Goal: Task Accomplishment & Management: Manage account settings

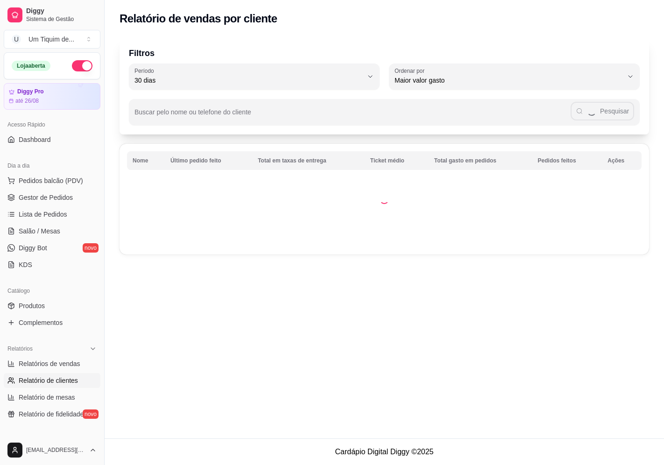
select select "30"
select select "HIGHEST_TOTAL_SPENT_WITH_ORDERS"
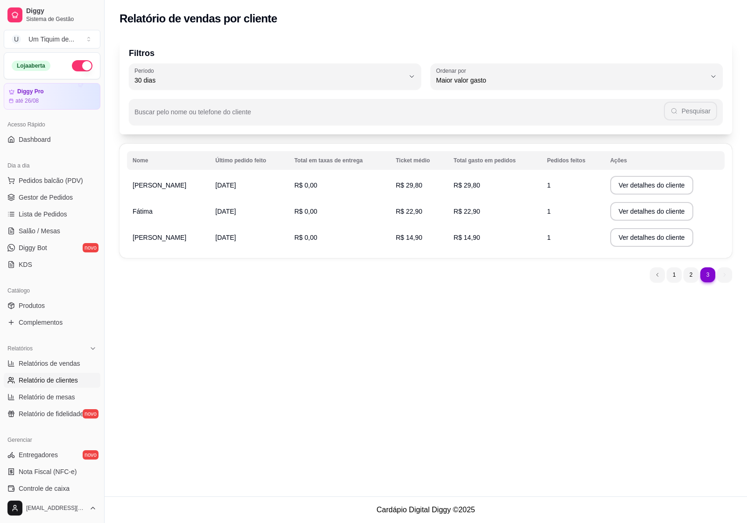
click at [29, 381] on span "Relatório de clientes" at bounding box center [48, 380] width 59 height 9
click at [38, 213] on span "Lista de Pedidos" at bounding box center [43, 214] width 49 height 9
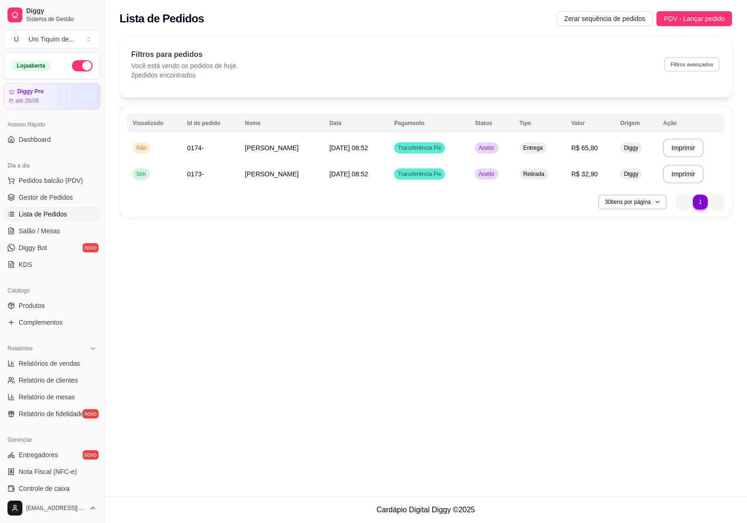
click at [664, 66] on button "Filtros avançados" at bounding box center [691, 64] width 55 height 14
select select "0"
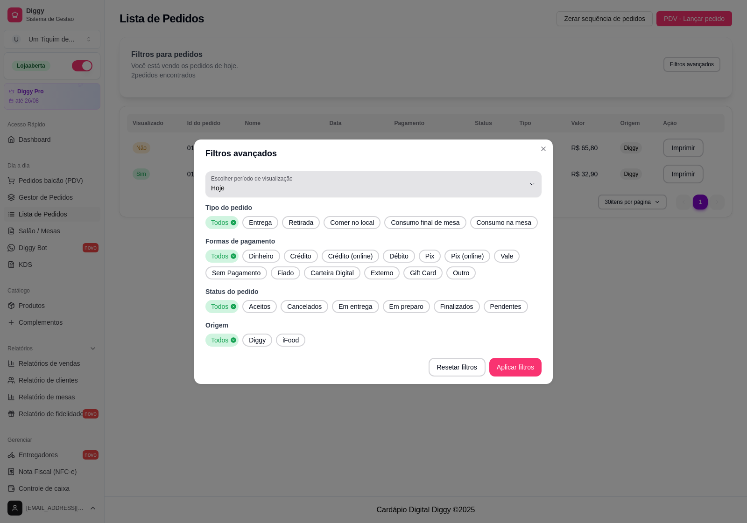
click at [533, 190] on button "Escolher período de visualização Hoje" at bounding box center [373, 184] width 336 height 26
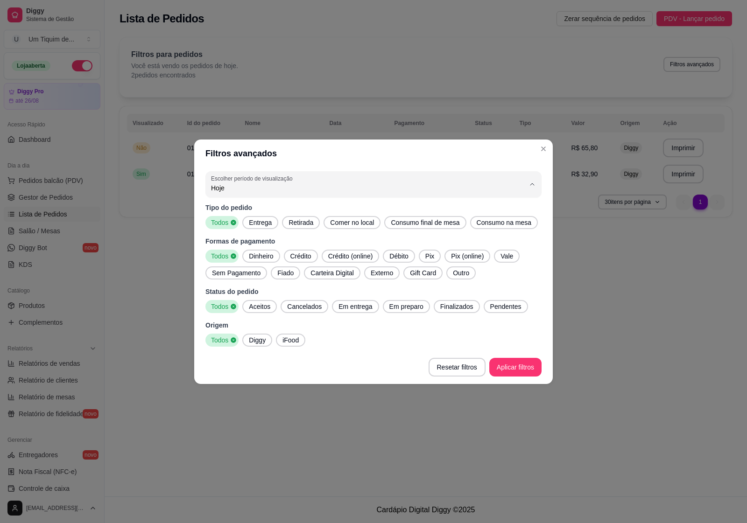
click at [219, 290] on span "45 dias" at bounding box center [368, 286] width 299 height 9
type input "45"
select select "45"
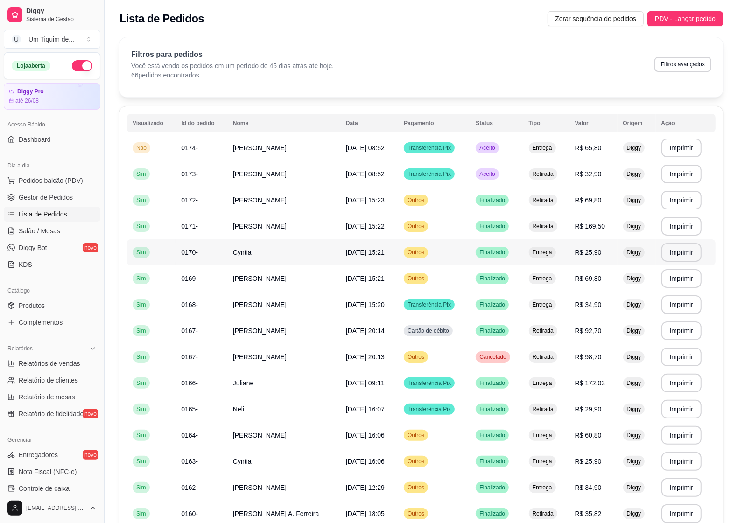
click at [250, 254] on span "Cyntia" at bounding box center [242, 252] width 19 height 7
click at [239, 279] on span "[PERSON_NAME]" at bounding box center [260, 278] width 54 height 7
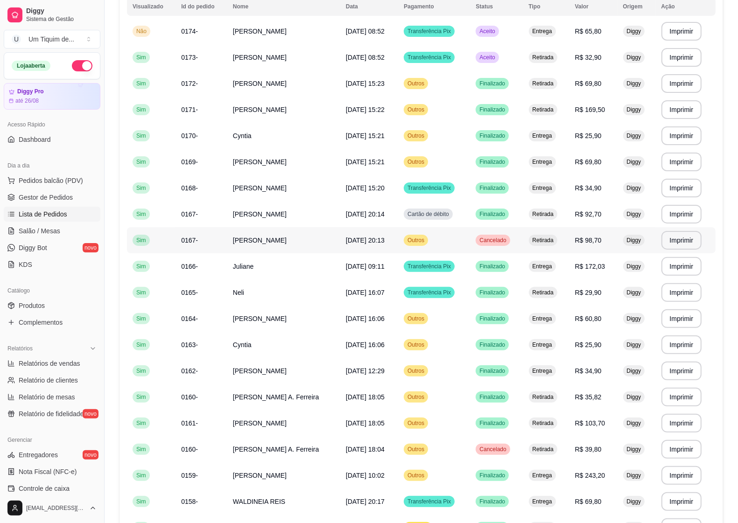
scroll to position [233, 0]
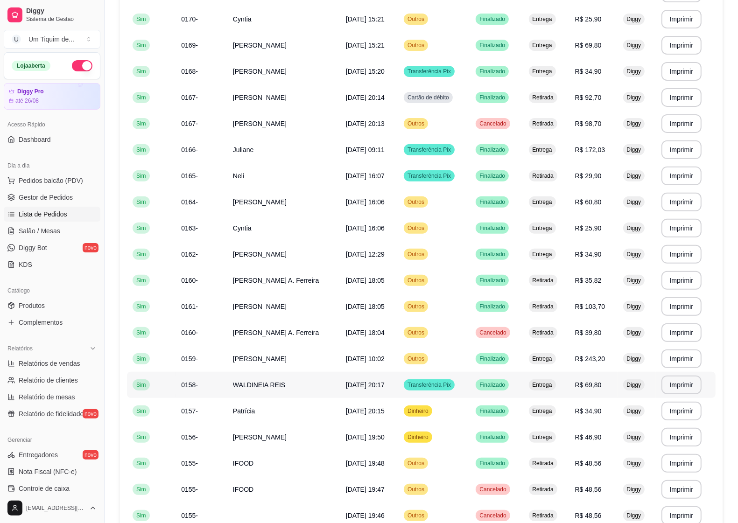
click at [262, 386] on span "WALDINEIA REIS" at bounding box center [259, 384] width 52 height 7
click at [264, 46] on span "[PERSON_NAME]" at bounding box center [260, 45] width 54 height 7
click at [265, 411] on td "Patrícia" at bounding box center [283, 411] width 113 height 26
click at [241, 200] on span "[PERSON_NAME]" at bounding box center [260, 201] width 54 height 7
click at [247, 229] on span "Cyntia" at bounding box center [242, 228] width 19 height 7
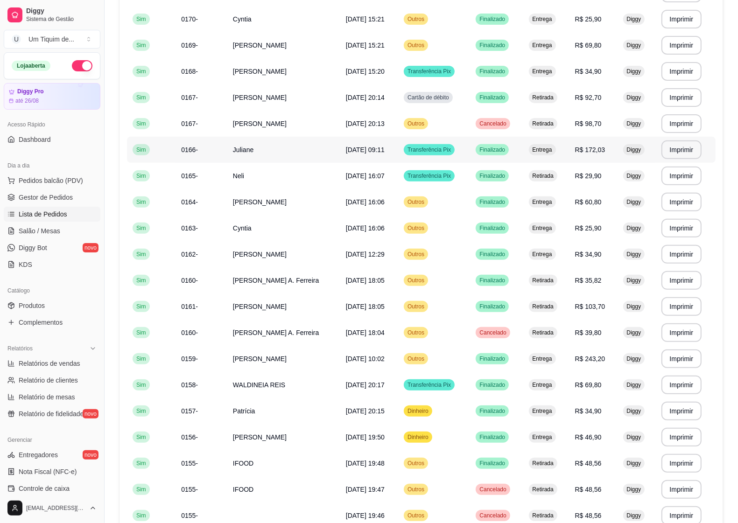
scroll to position [350, 0]
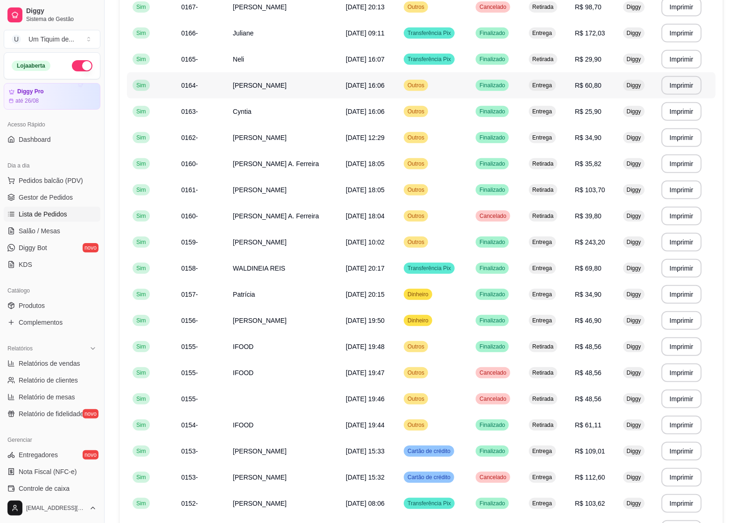
click at [251, 86] on td "[PERSON_NAME]" at bounding box center [283, 85] width 113 height 26
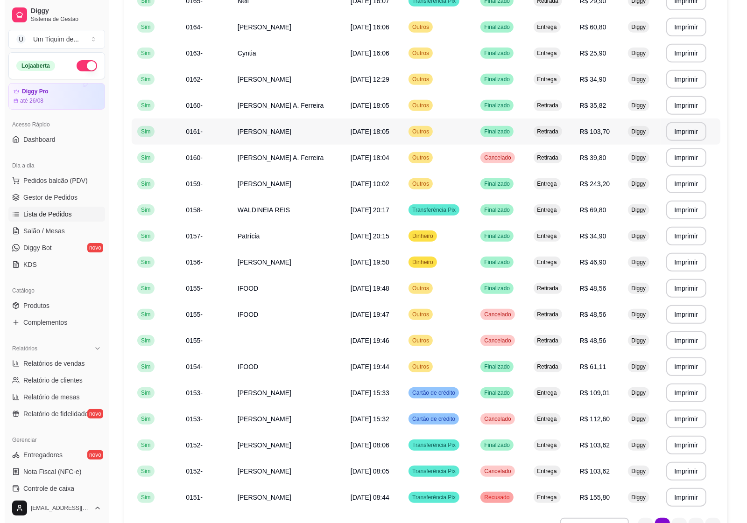
scroll to position [463, 0]
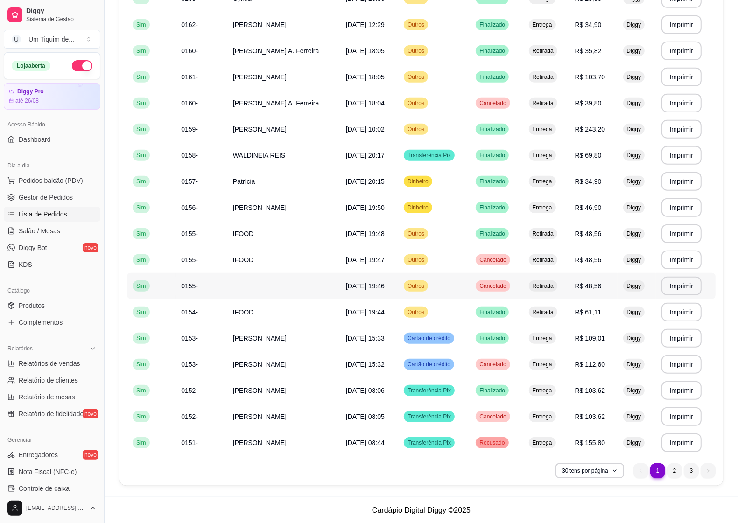
click at [279, 288] on td at bounding box center [283, 286] width 113 height 26
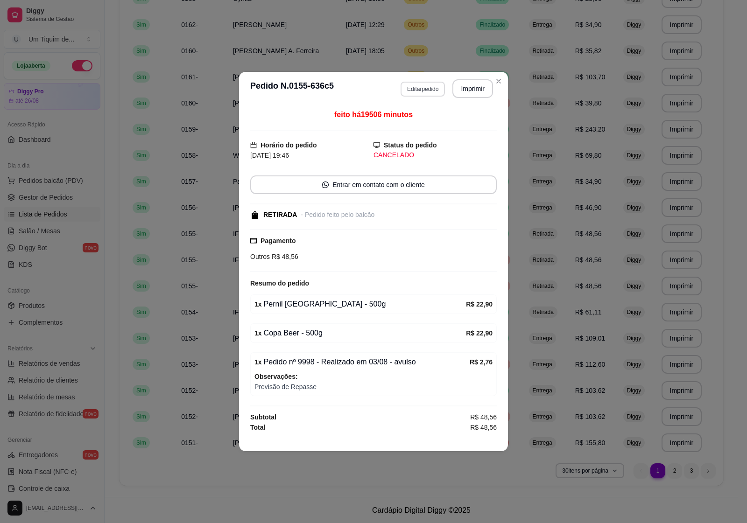
click at [417, 86] on button "Editar pedido" at bounding box center [423, 89] width 44 height 15
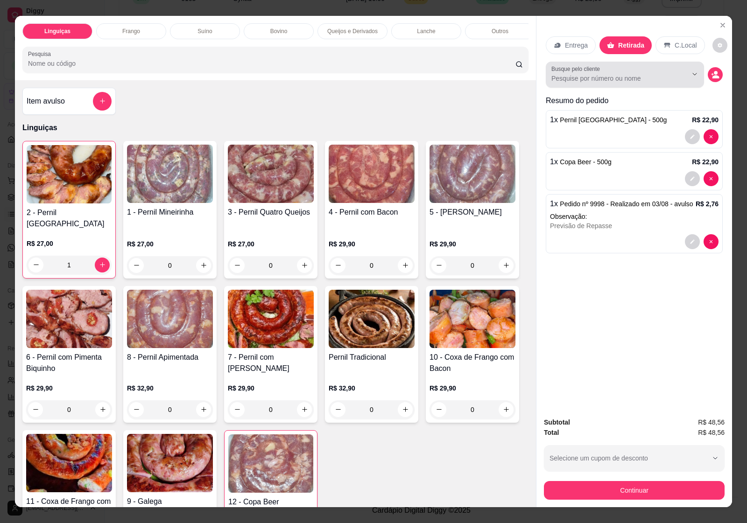
click at [601, 76] on input "Busque pelo cliente" at bounding box center [611, 78] width 121 height 9
type input "if"
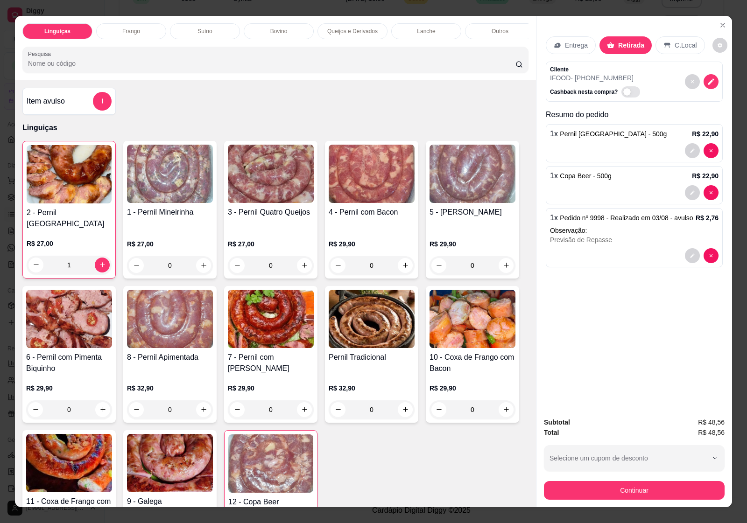
scroll to position [19, 0]
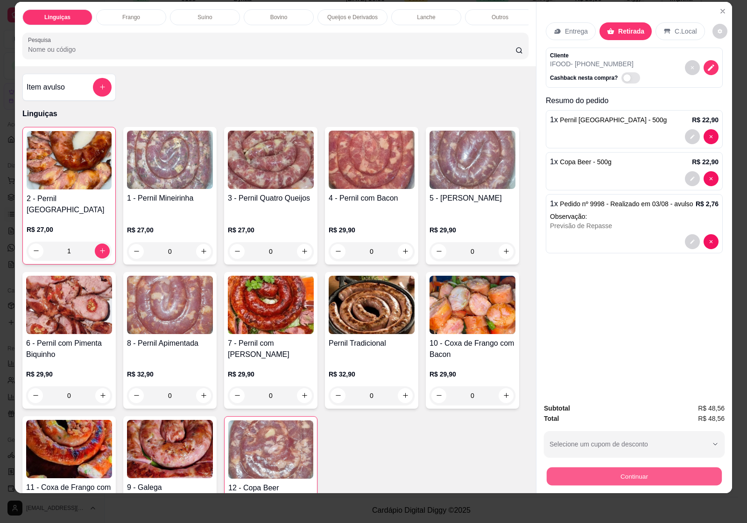
click at [612, 465] on button "Continuar" at bounding box center [634, 477] width 175 height 18
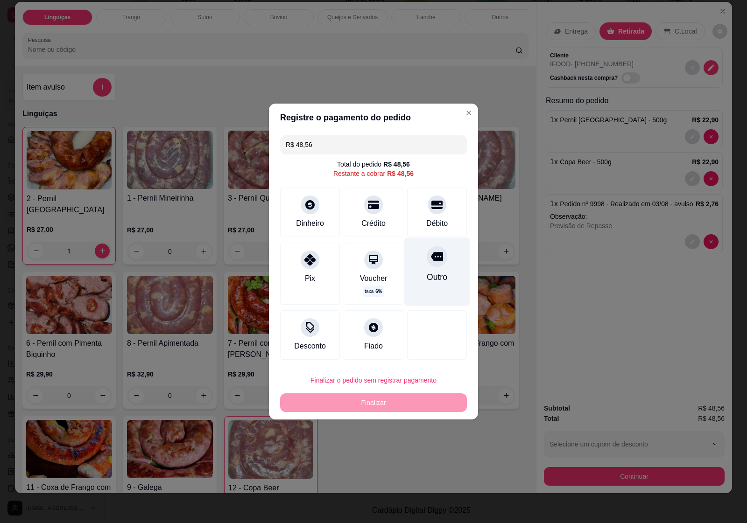
click at [427, 273] on div "Outro" at bounding box center [437, 277] width 21 height 12
type input "R$ 0,00"
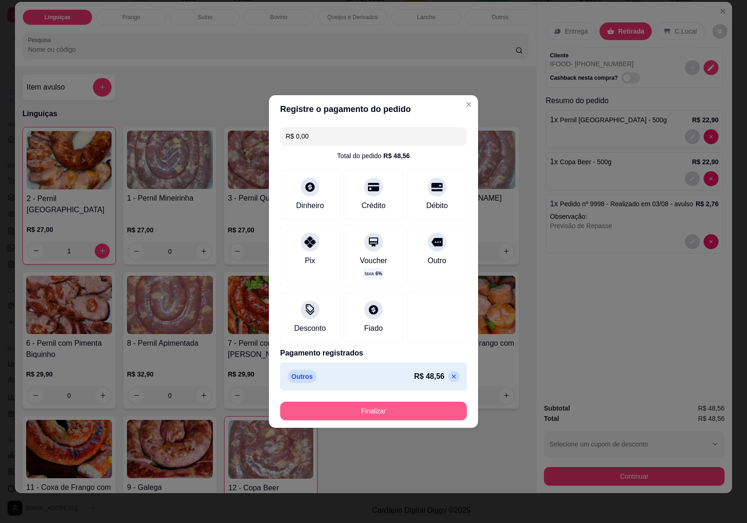
click at [388, 409] on button "Finalizar" at bounding box center [373, 411] width 187 height 19
click at [376, 410] on button "Finalizar" at bounding box center [373, 412] width 181 height 18
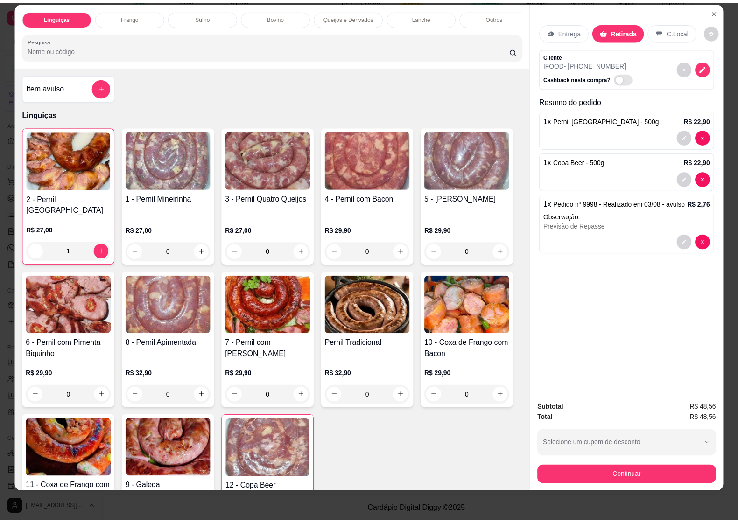
scroll to position [0, 0]
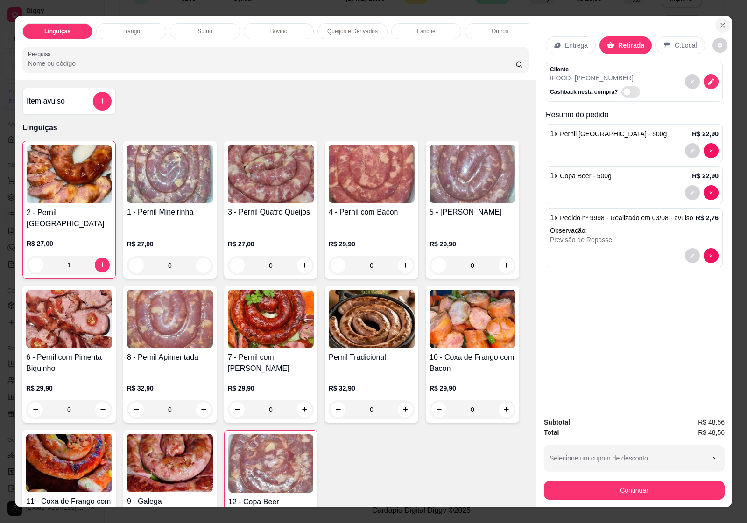
click at [664, 21] on icon "Close" at bounding box center [722, 24] width 7 height 7
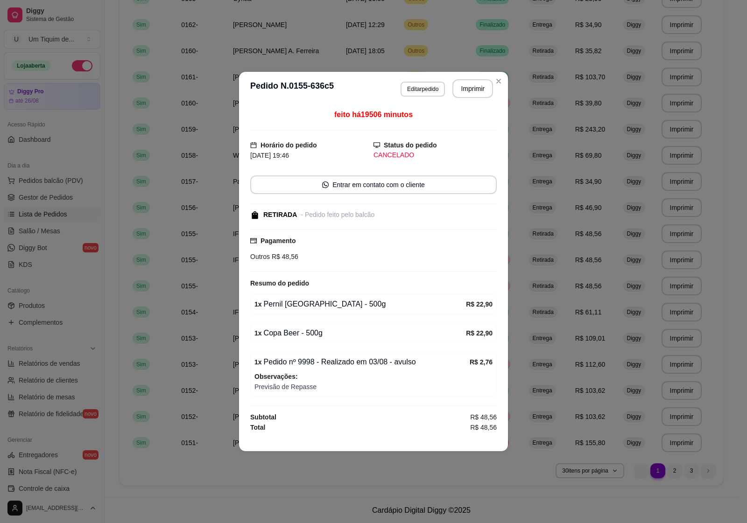
click at [314, 304] on div "1 x Pernil [GEOGRAPHIC_DATA] - 500g" at bounding box center [360, 304] width 212 height 11
drag, startPoint x: 342, startPoint y: 306, endPoint x: 297, endPoint y: 306, distance: 44.8
click at [297, 306] on div "1 x Pernil [GEOGRAPHIC_DATA] - 500g" at bounding box center [360, 304] width 212 height 11
click at [308, 307] on div "1 x Pernil [GEOGRAPHIC_DATA] - 500g" at bounding box center [360, 304] width 212 height 11
drag, startPoint x: 340, startPoint y: 307, endPoint x: 299, endPoint y: 307, distance: 41.1
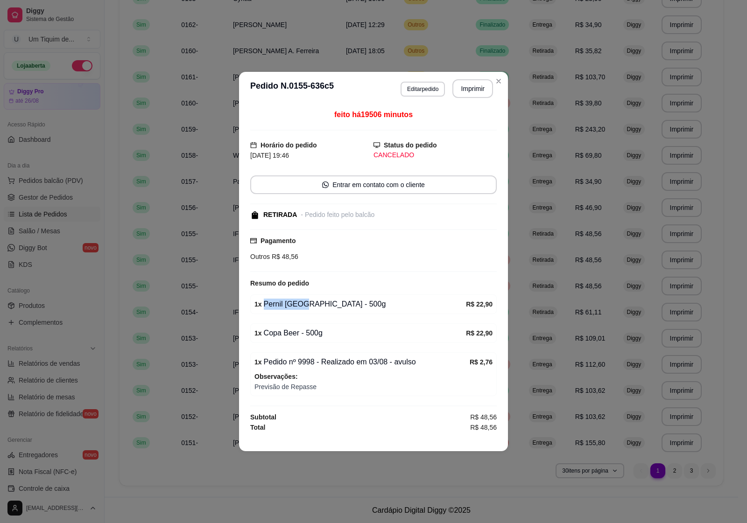
click at [299, 307] on div "1 x Pernil [GEOGRAPHIC_DATA] - 500g" at bounding box center [360, 304] width 212 height 11
click at [299, 306] on div "1 x Pernil [GEOGRAPHIC_DATA] - 500g" at bounding box center [360, 304] width 212 height 11
drag, startPoint x: 262, startPoint y: 304, endPoint x: 335, endPoint y: 306, distance: 72.9
click at [337, 306] on div "1 x Pernil [GEOGRAPHIC_DATA] - 500g" at bounding box center [360, 304] width 212 height 11
click at [311, 306] on div "1 x Pernil [GEOGRAPHIC_DATA] - 500g" at bounding box center [360, 304] width 212 height 11
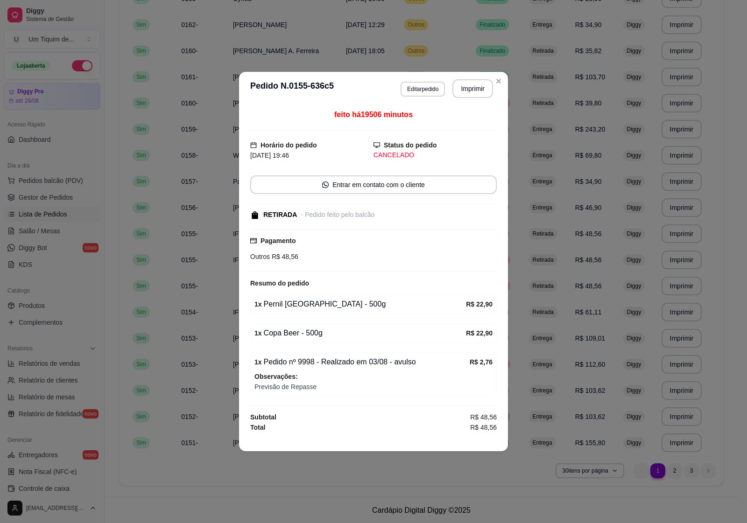
click at [290, 306] on div "1 x Pernil [GEOGRAPHIC_DATA] - 500g" at bounding box center [360, 304] width 212 height 11
copy div "[GEOGRAPHIC_DATA]"
drag, startPoint x: 415, startPoint y: 363, endPoint x: 308, endPoint y: 368, distance: 106.6
click at [308, 368] on div "1 x Pedido nº 9998 - Realizado em 03/08 - avulso" at bounding box center [361, 362] width 215 height 11
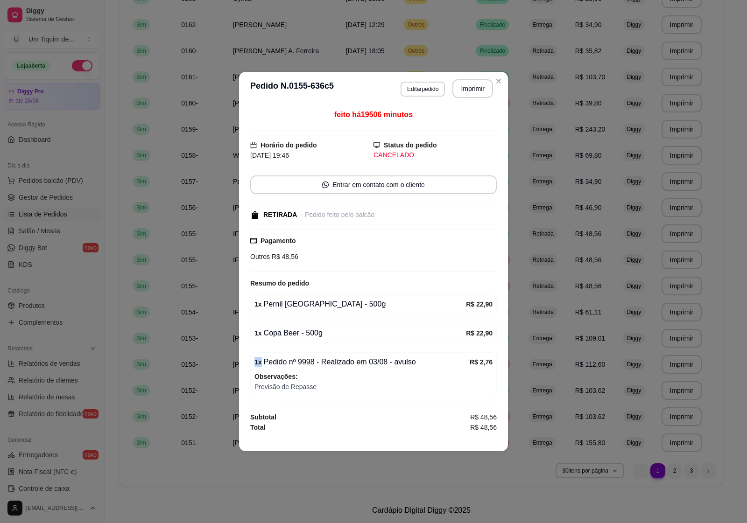
drag, startPoint x: 254, startPoint y: 362, endPoint x: 417, endPoint y: 365, distance: 163.0
click at [417, 365] on div "1 x Pedido nº 9998 - Realizado em 03/08 - avulso R$ 2,76 Observações: Previsão …" at bounding box center [373, 375] width 247 height 44
click at [410, 365] on div "1 x Pedido nº 9998 - Realizado em 03/08 - avulso" at bounding box center [361, 362] width 215 height 11
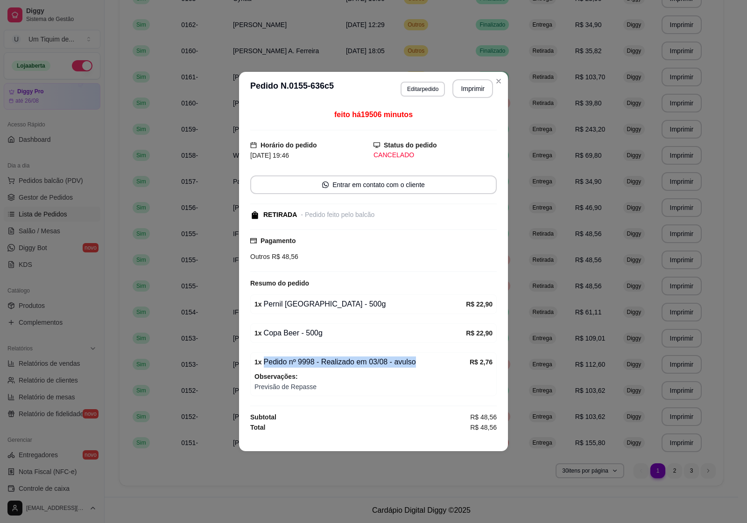
copy div "Pedido nº 9998 - Realizado em 03/08 - avulso"
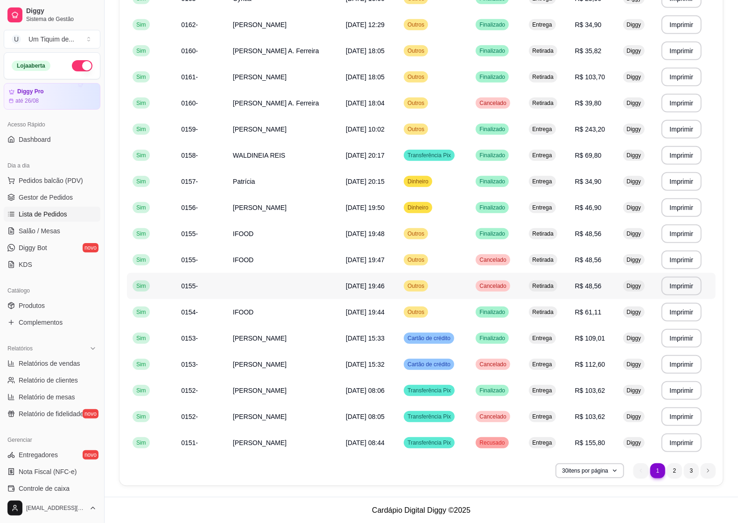
click at [250, 287] on td at bounding box center [283, 286] width 113 height 26
click at [285, 258] on td "IFOOD" at bounding box center [283, 260] width 113 height 26
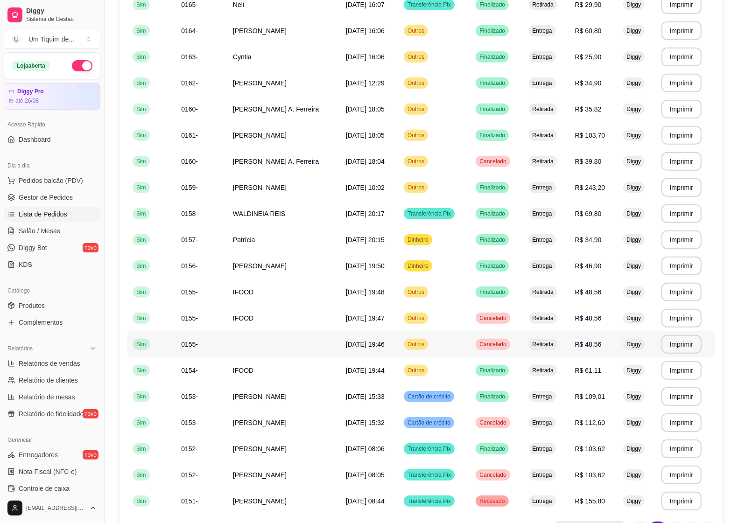
scroll to position [230, 0]
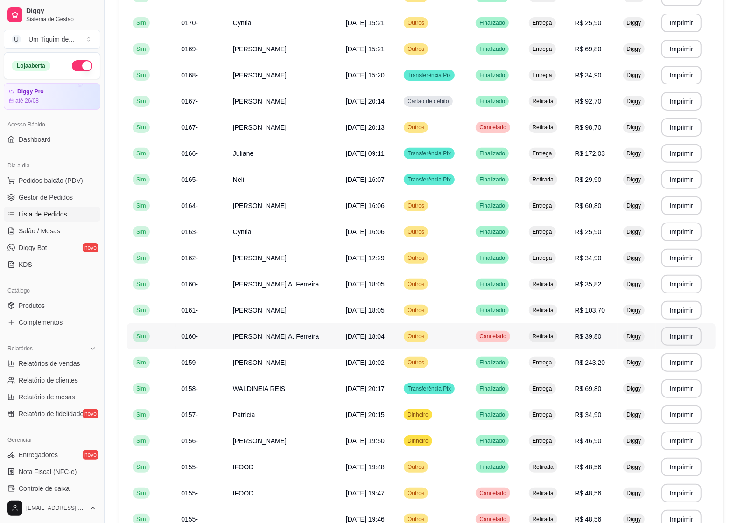
click at [271, 336] on span "[PERSON_NAME] A. Ferreira" at bounding box center [276, 336] width 86 height 7
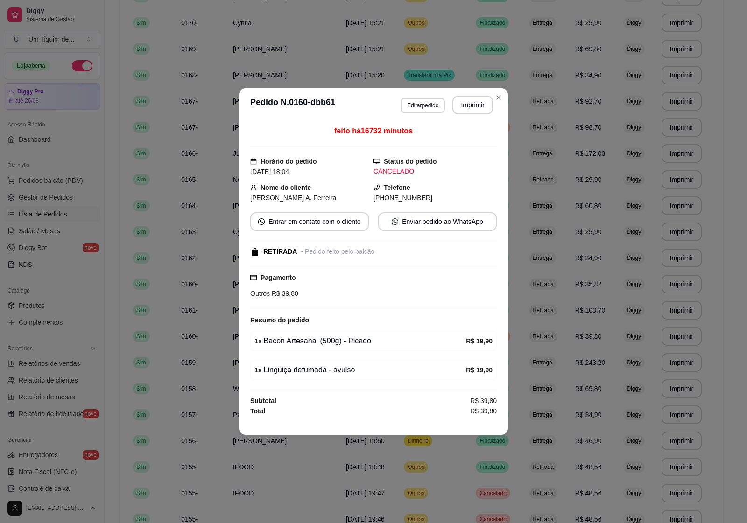
click at [240, 336] on div "feito há 16732 minutos Horário do pedido [DATE] 18:04 Status do pedido CANCELAD…" at bounding box center [373, 271] width 269 height 298
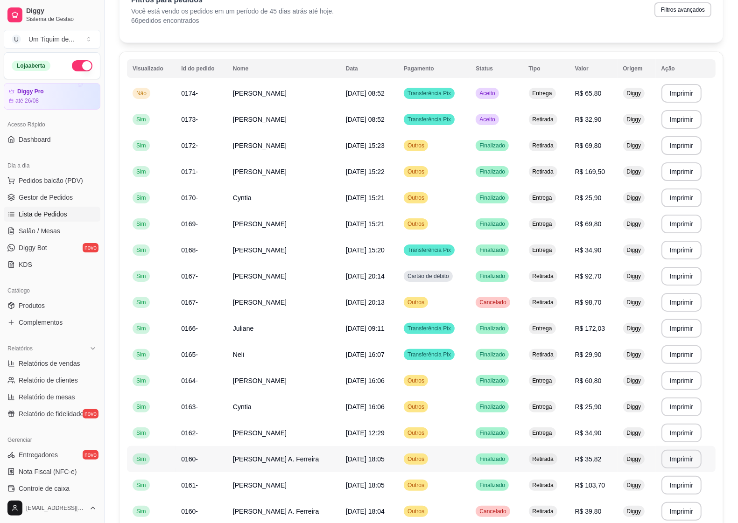
scroll to position [0, 0]
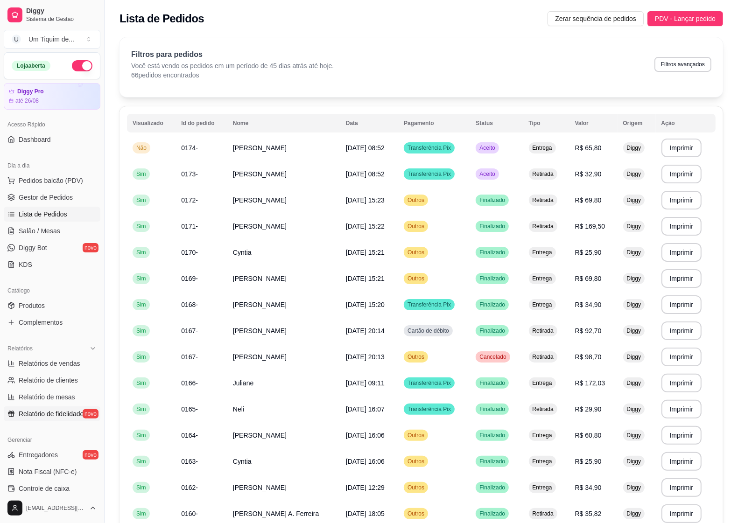
click at [34, 418] on span "Relatório de fidelidade" at bounding box center [51, 414] width 65 height 9
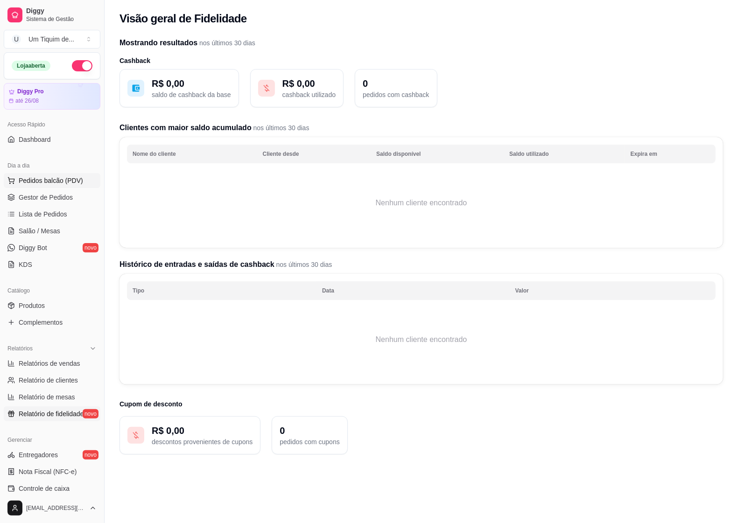
click at [40, 176] on span "Pedidos balcão (PDV)" at bounding box center [51, 180] width 64 height 9
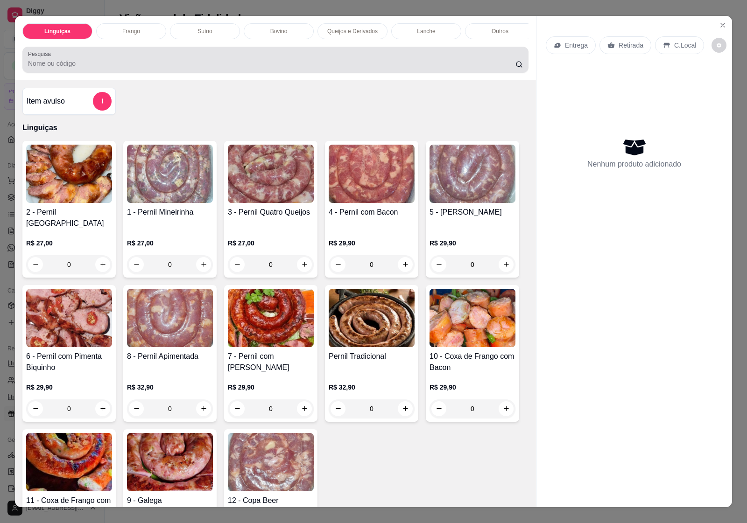
click at [46, 73] on div "Pesquisa" at bounding box center [275, 60] width 506 height 26
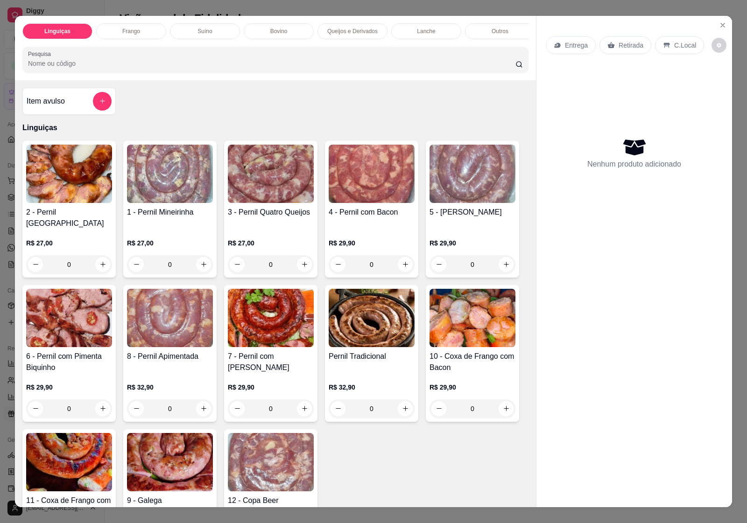
paste input "Magra"
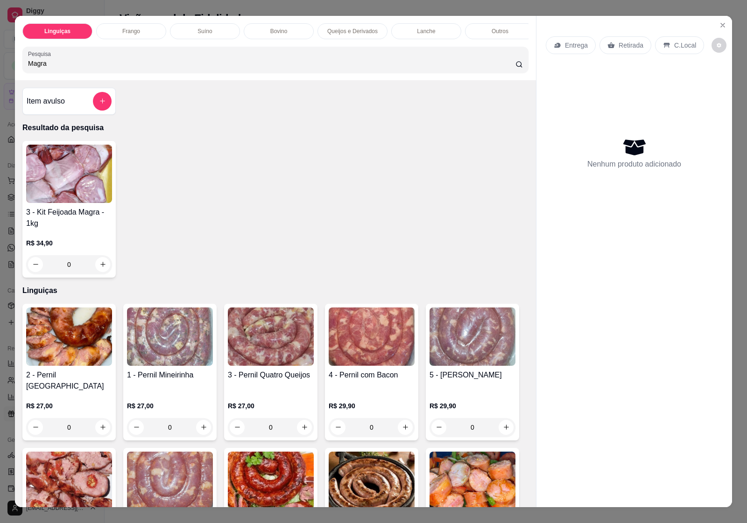
type input "Magra"
click at [52, 173] on img at bounding box center [69, 174] width 86 height 58
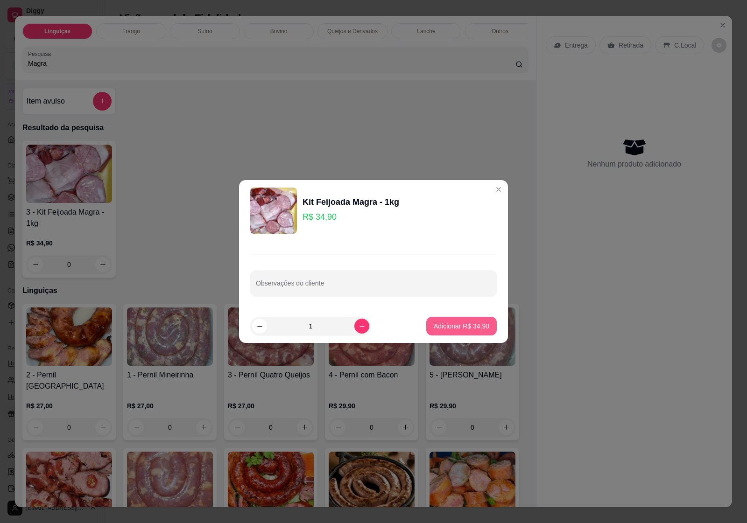
click at [447, 326] on p "Adicionar R$ 34,90" at bounding box center [462, 326] width 56 height 9
type input "1"
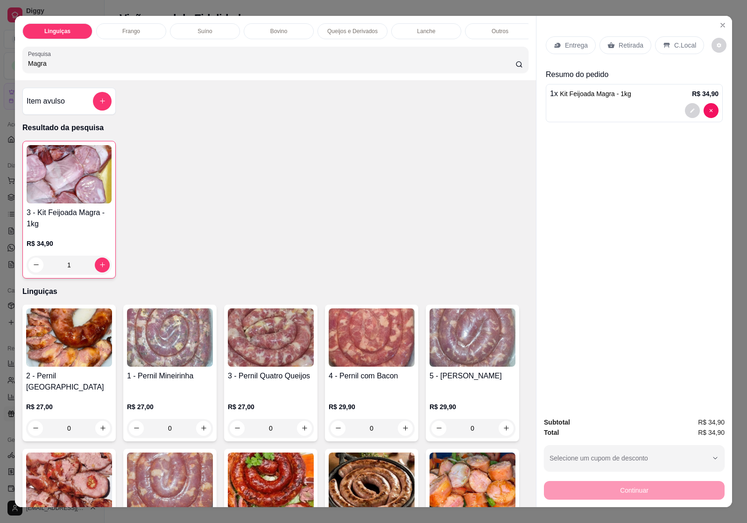
click at [620, 42] on p "Retirada" at bounding box center [631, 45] width 25 height 9
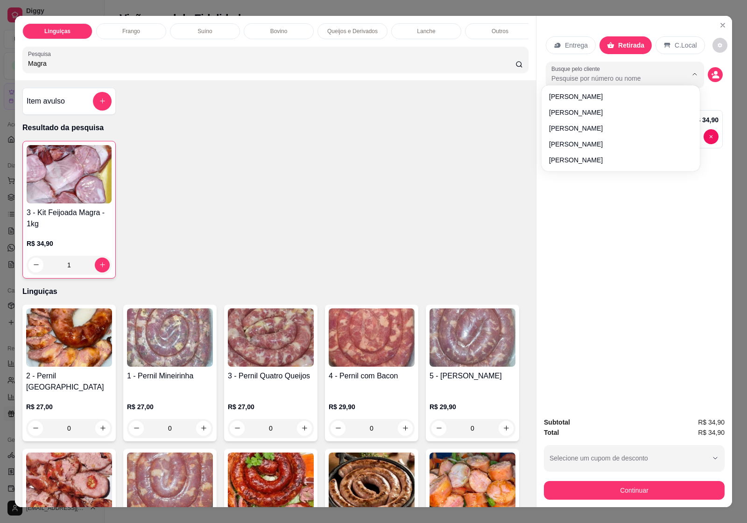
click at [585, 78] on input "Busque pelo cliente" at bounding box center [611, 78] width 121 height 9
type input "if"
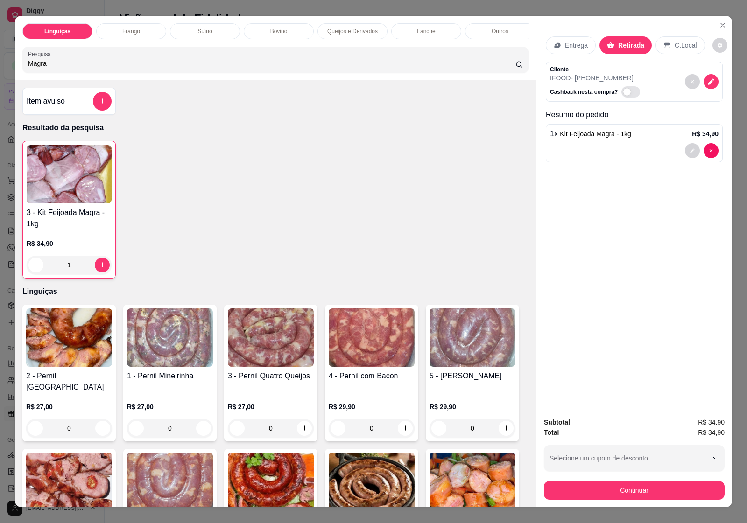
click at [59, 99] on h4 "Item avulso" at bounding box center [46, 101] width 38 height 11
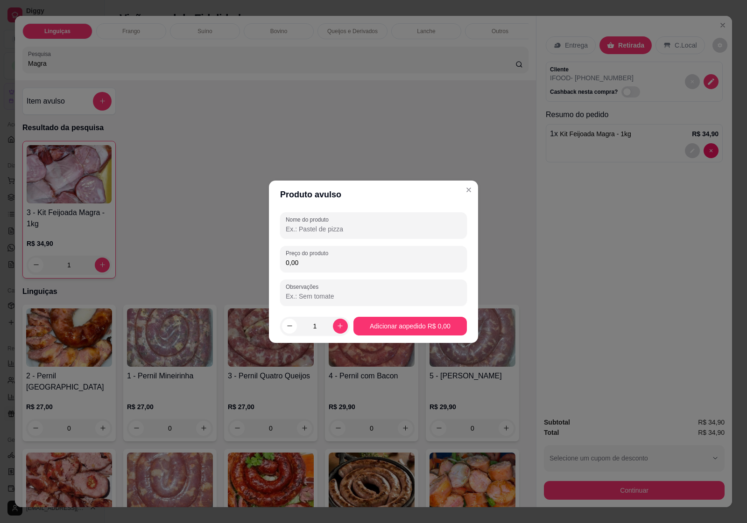
click at [311, 265] on input "0,00" at bounding box center [374, 262] width 176 height 9
paste input "4,14"
type input "4,14"
click at [303, 227] on input "Nome do produto" at bounding box center [374, 229] width 176 height 9
click at [374, 229] on input "Nome do produto" at bounding box center [374, 229] width 176 height 9
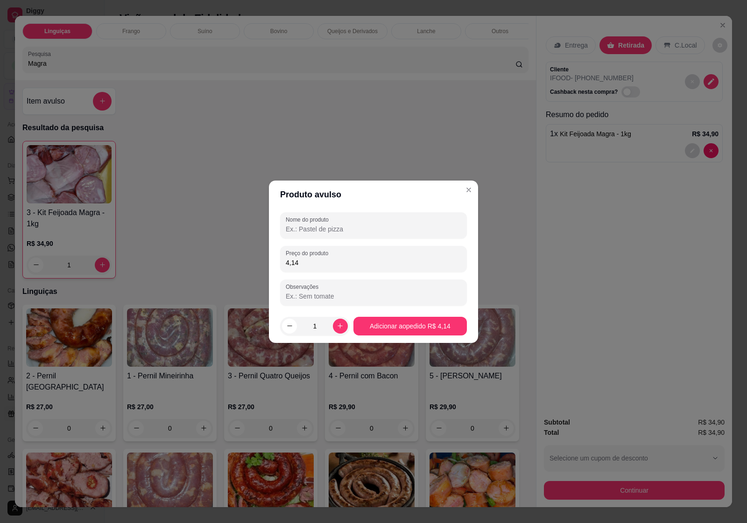
paste input "Pedido nº 4539"
click at [347, 223] on div "Pedido nº 4539 -" at bounding box center [374, 225] width 176 height 19
paste input "Realizado em 15/08"
type input "Pedido nº 4539 - Realizado em 15/08"
click at [403, 299] on input "Previsão de repasse" at bounding box center [374, 296] width 176 height 9
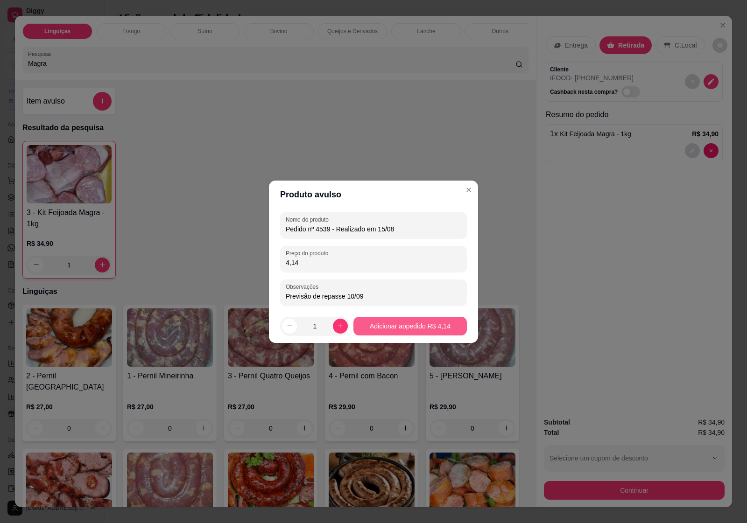
type input "Previsão de repasse 10/09"
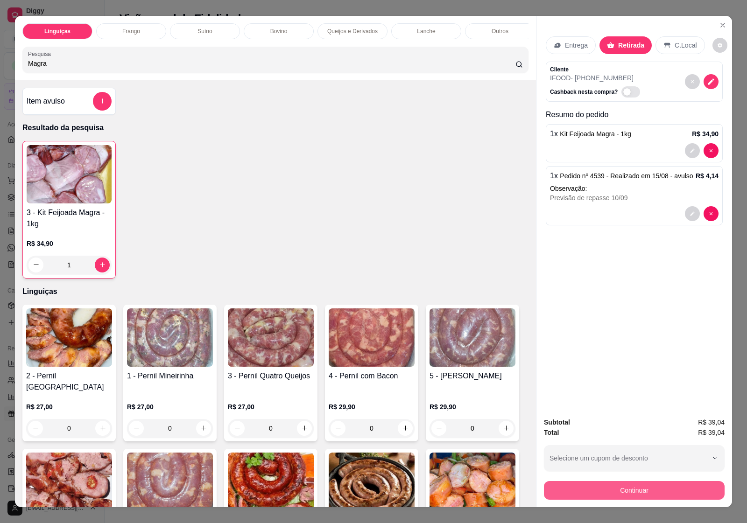
click at [613, 465] on button "Continuar" at bounding box center [634, 490] width 181 height 19
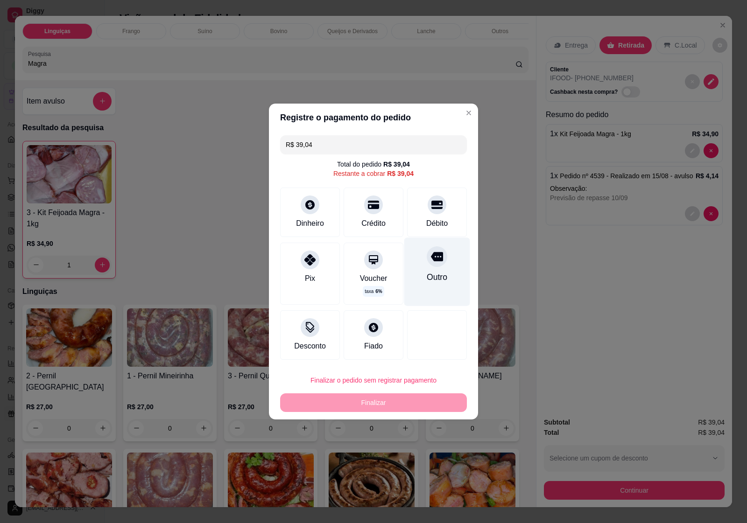
click at [427, 281] on div "Outro" at bounding box center [437, 277] width 21 height 12
type input "R$ 0,00"
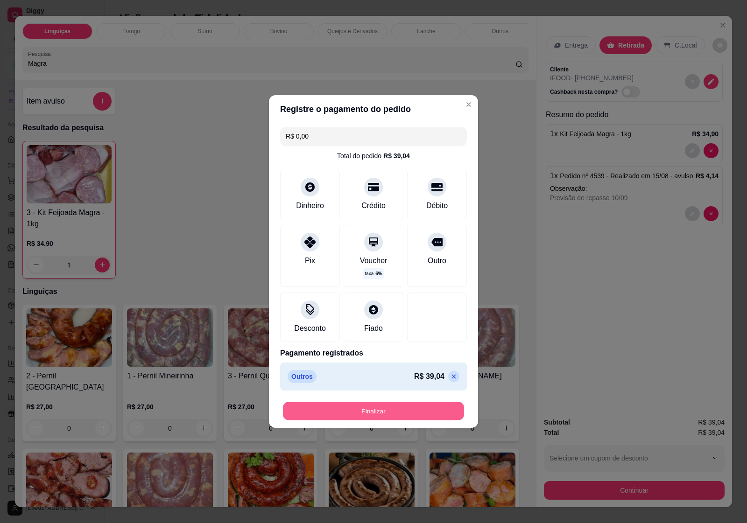
click at [412, 410] on button "Finalizar" at bounding box center [373, 412] width 181 height 18
type input "0"
type input "-R$ 39,04"
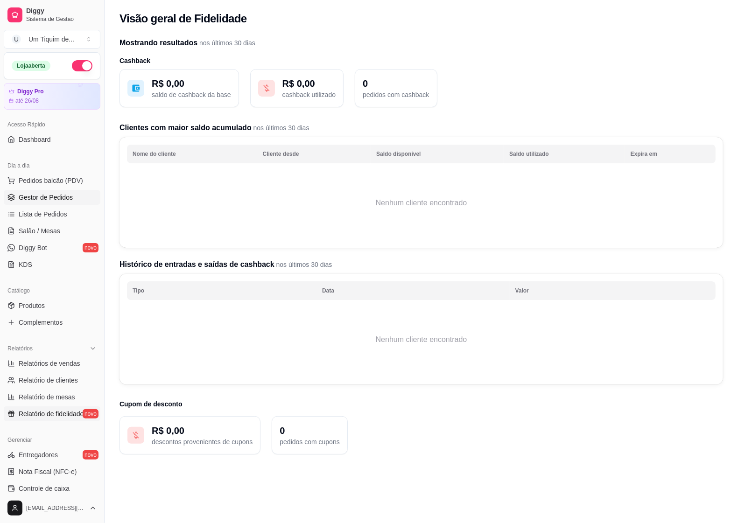
click at [57, 202] on span "Gestor de Pedidos" at bounding box center [46, 197] width 54 height 9
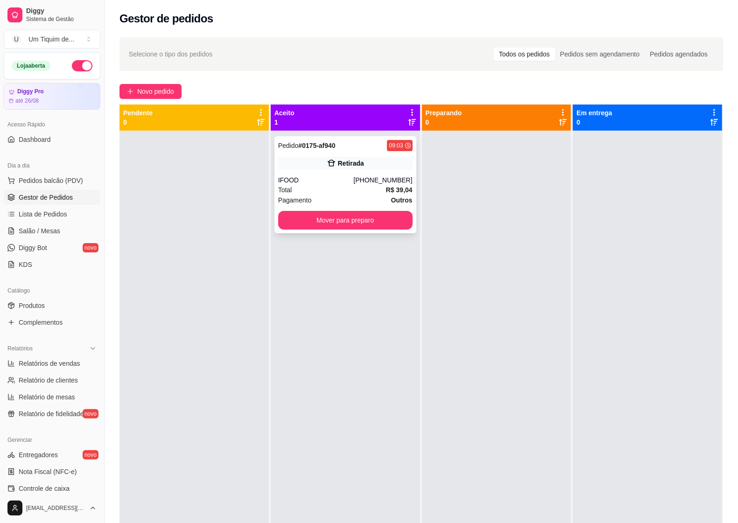
click at [313, 174] on div "Pedido # 0175-af940 09:03 Retirada IFOOD [PHONE_NUMBER] Total R$ 39,04 Pagament…" at bounding box center [346, 184] width 142 height 97
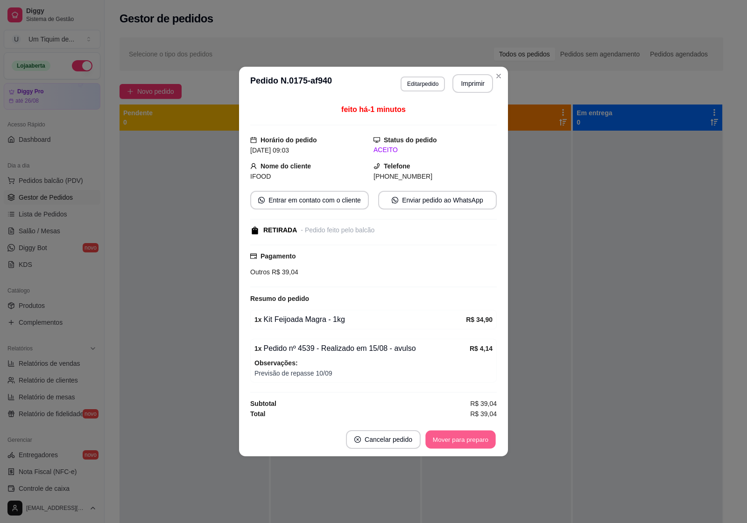
click at [463, 439] on button "Mover para preparo" at bounding box center [460, 440] width 70 height 18
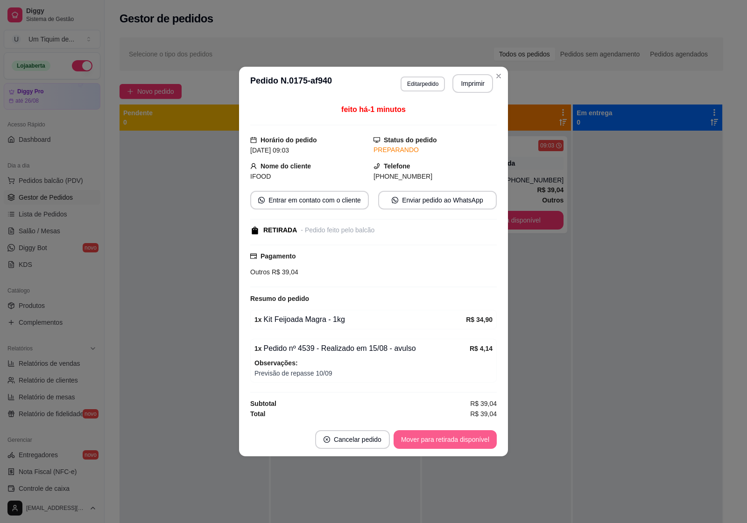
click at [463, 439] on button "Mover para retirada disponível" at bounding box center [445, 440] width 103 height 19
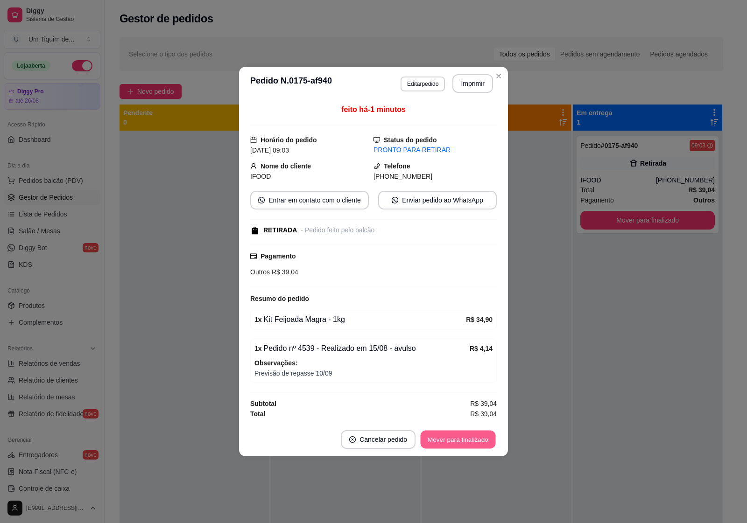
click at [463, 439] on button "Mover para finalizado" at bounding box center [458, 440] width 75 height 18
